Goal: Information Seeking & Learning: Learn about a topic

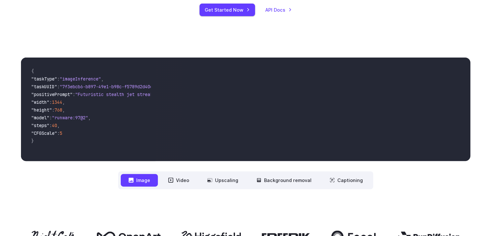
scroll to position [196, 0]
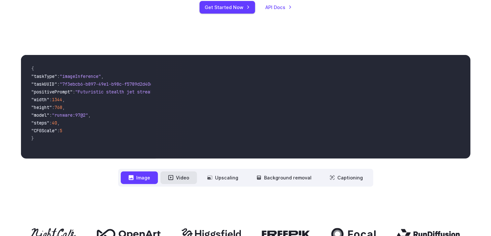
click at [190, 182] on button "Video" at bounding box center [178, 177] width 36 height 13
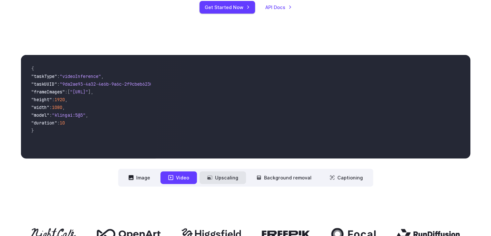
click at [219, 178] on button "Upscaling" at bounding box center [222, 177] width 46 height 13
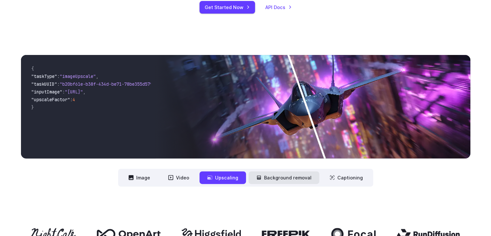
click at [281, 177] on button "Background removal" at bounding box center [284, 177] width 71 height 13
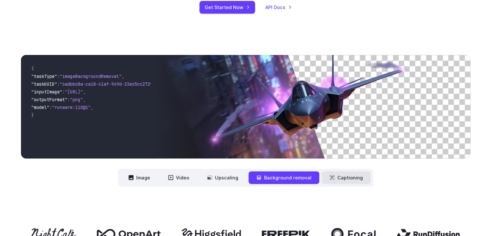
click at [341, 177] on button "Captioning" at bounding box center [346, 177] width 49 height 13
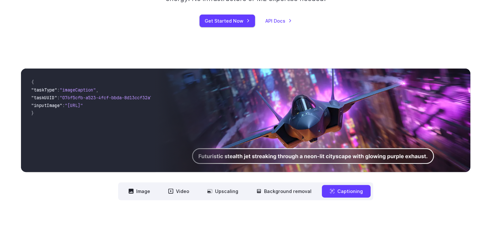
scroll to position [182, 0]
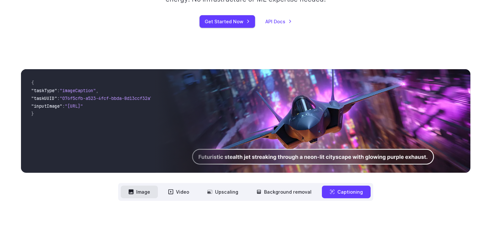
click at [133, 194] on icon at bounding box center [130, 191] width 5 height 5
click at [181, 194] on button "Video" at bounding box center [178, 191] width 36 height 13
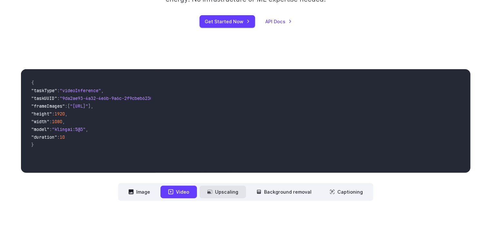
click at [219, 192] on button "Upscaling" at bounding box center [222, 191] width 46 height 13
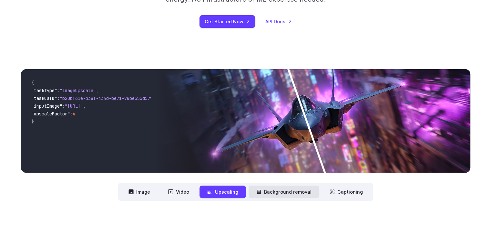
click at [274, 191] on button "Background removal" at bounding box center [284, 191] width 71 height 13
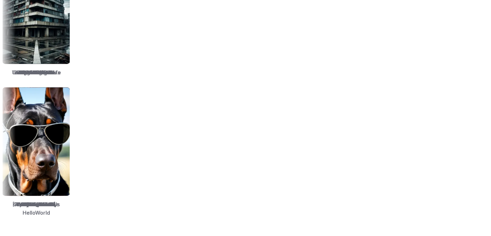
scroll to position [908, 0]
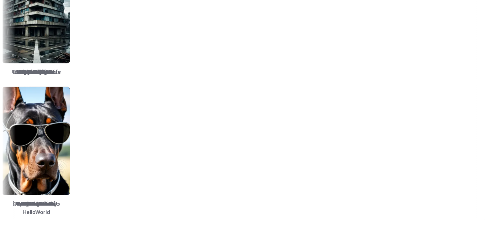
click at [222, 191] on img at bounding box center [188, 141] width 67 height 108
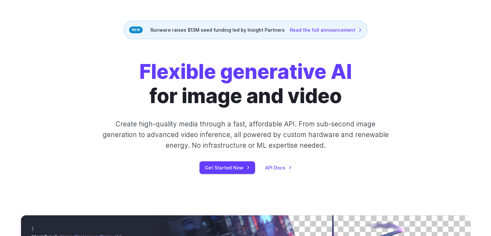
scroll to position [0, 0]
